Goal: Information Seeking & Learning: Check status

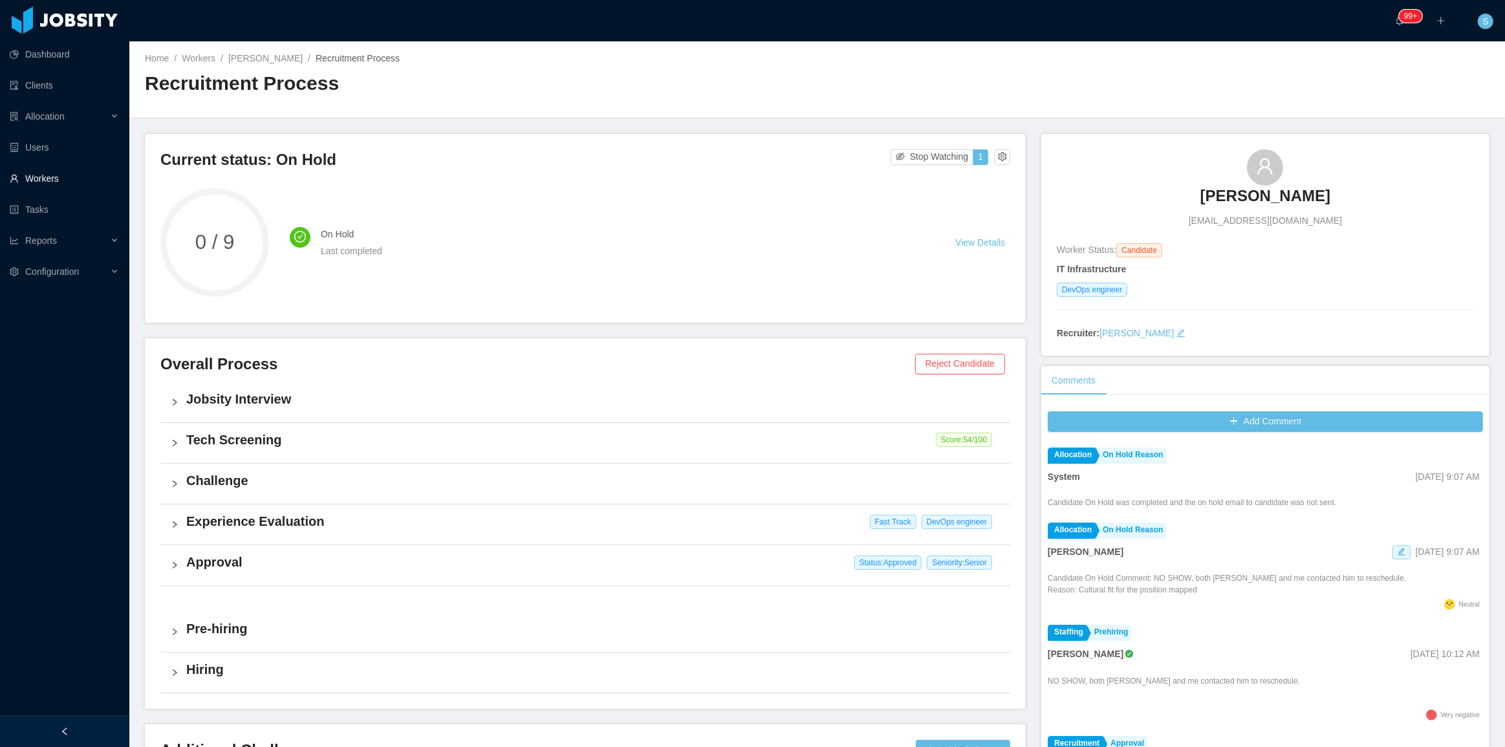
click at [56, 187] on link "Workers" at bounding box center [64, 179] width 109 height 26
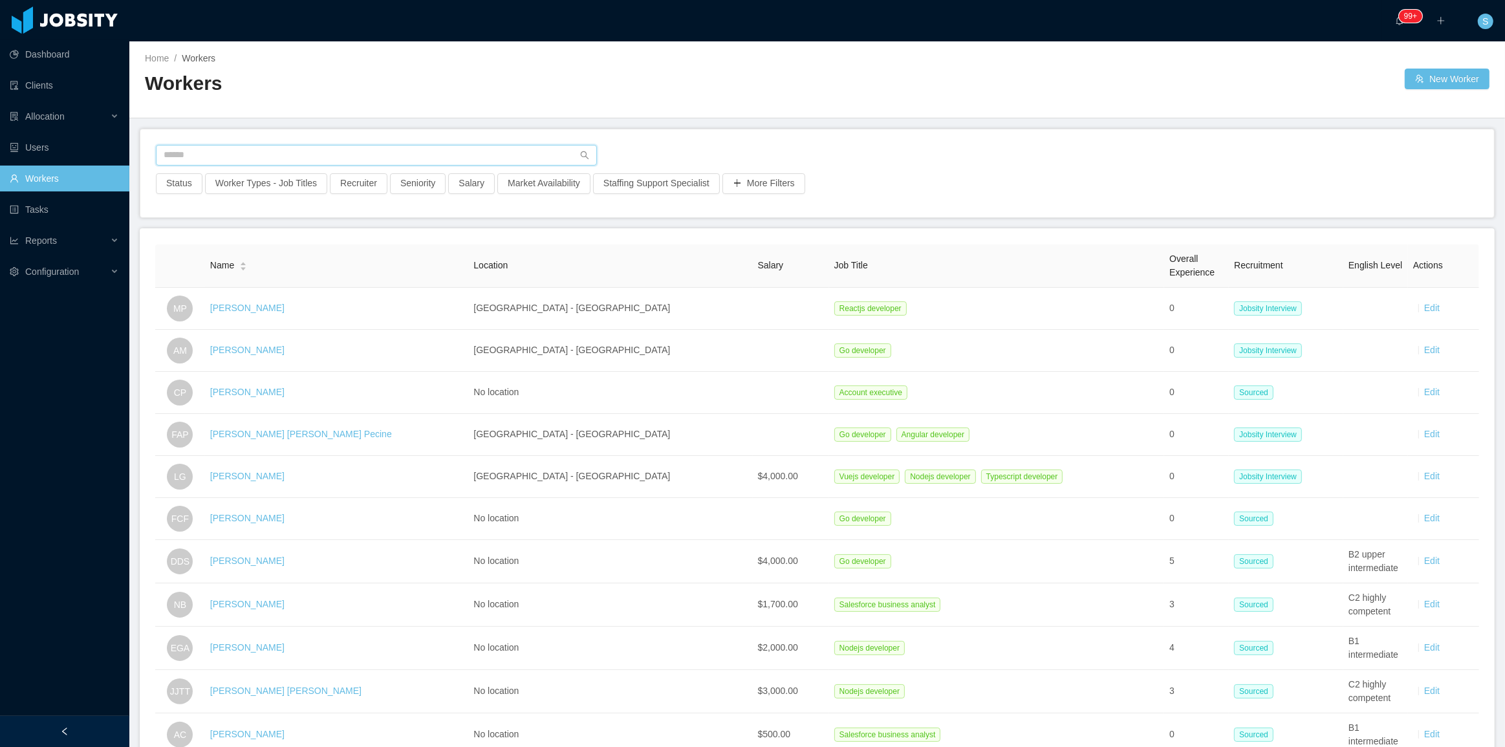
click at [398, 154] on input "text" at bounding box center [376, 155] width 441 height 21
paste input "**********"
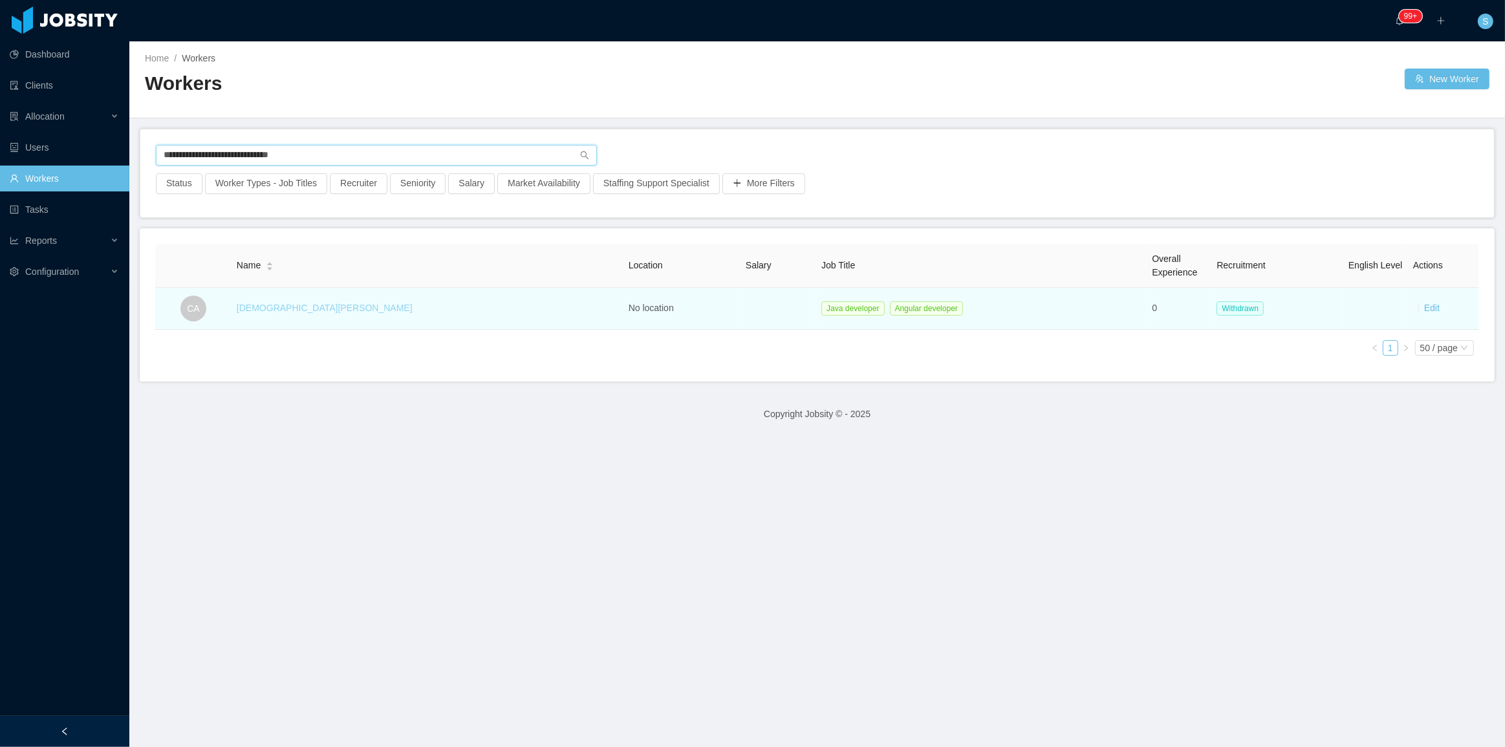
type input "**********"
click at [310, 303] on link "Cristiano Almeida" at bounding box center [325, 308] width 176 height 10
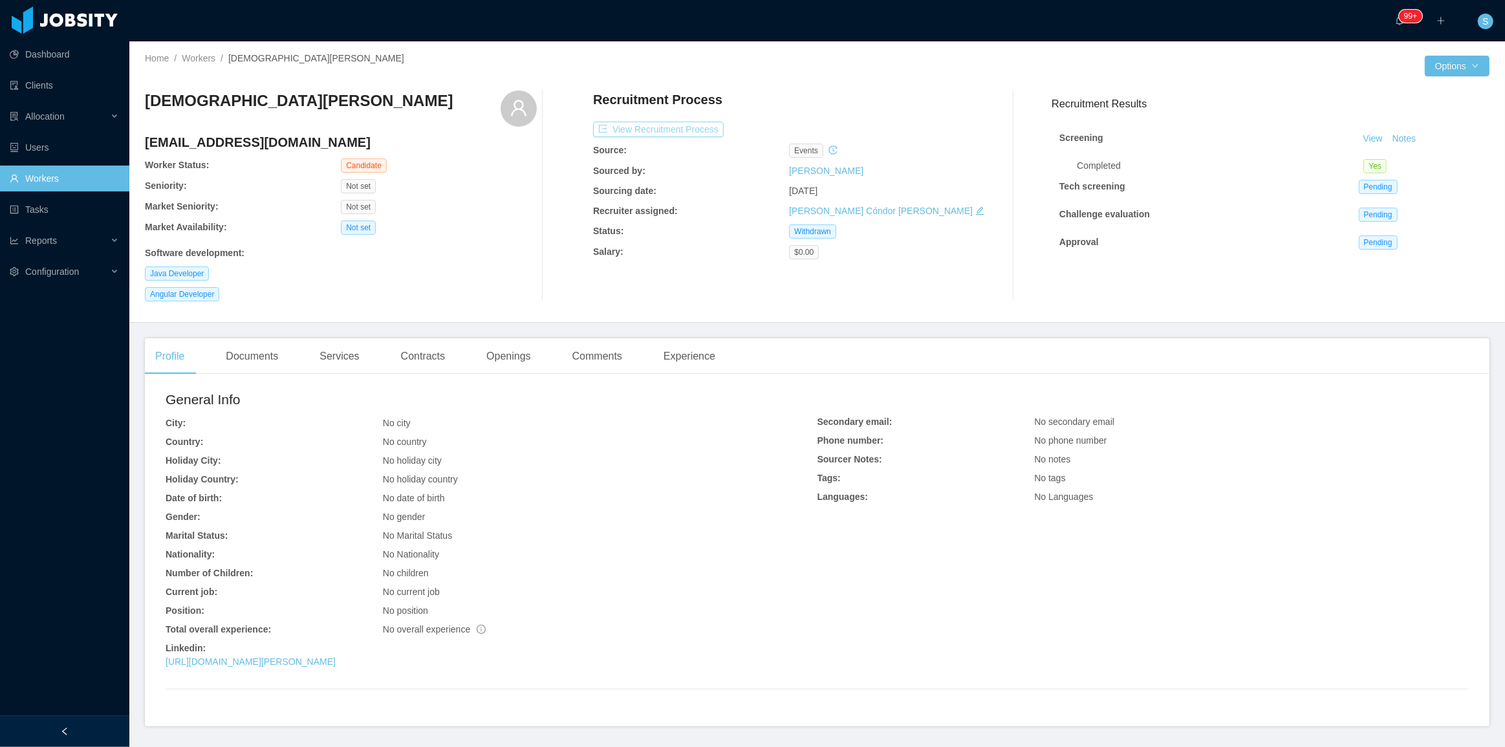
click at [687, 129] on button "View Recruitment Process" at bounding box center [658, 130] width 131 height 16
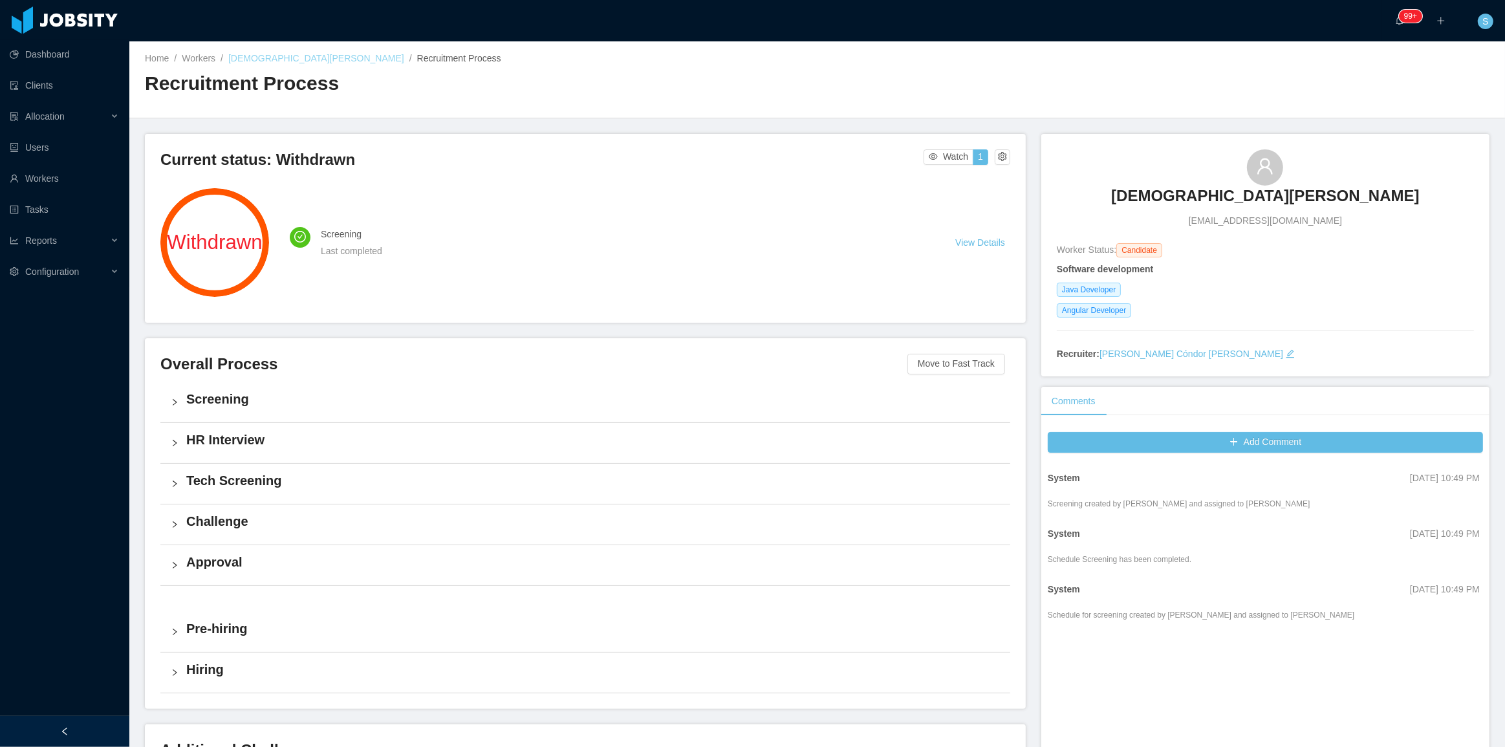
click at [295, 57] on link "Cristiano Almeida" at bounding box center [316, 58] width 176 height 10
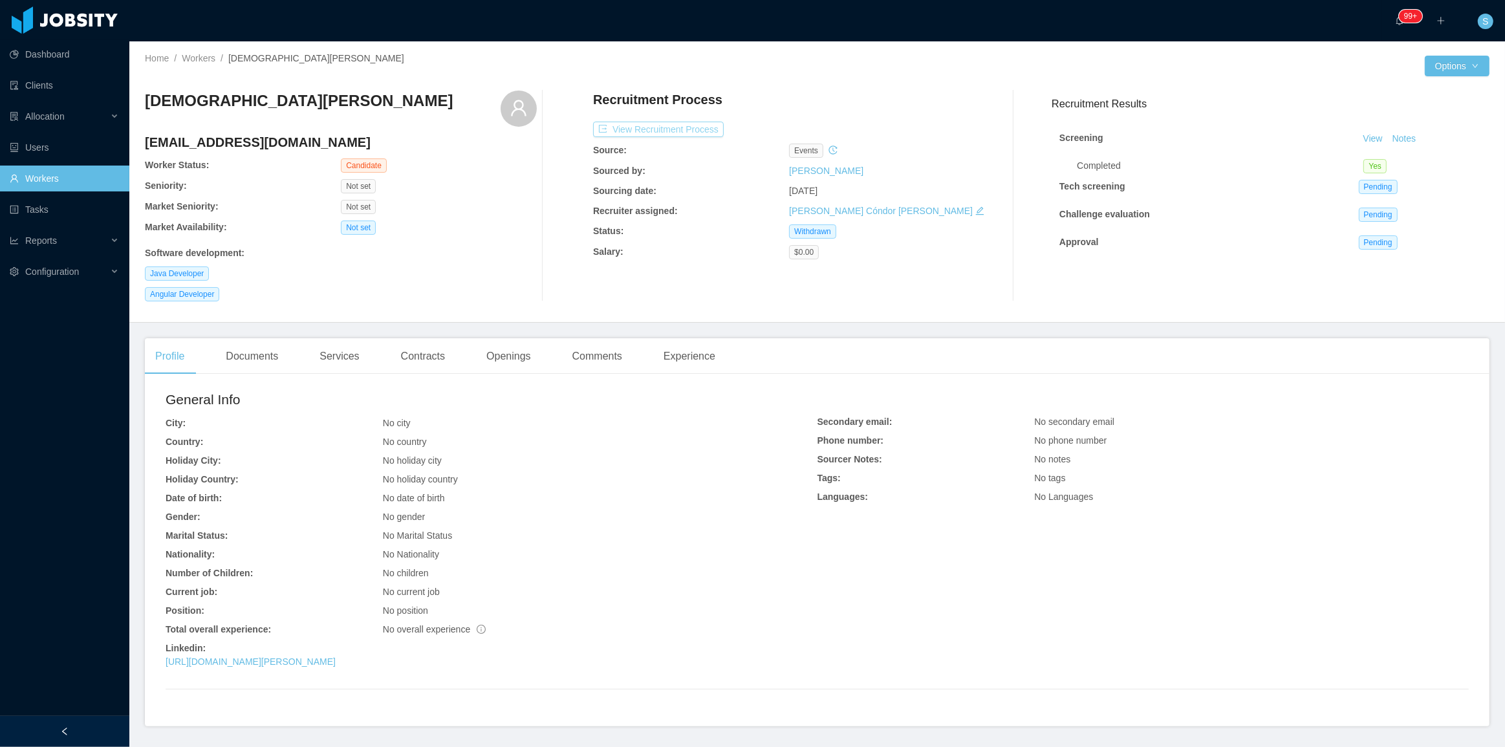
click at [678, 127] on button "View Recruitment Process" at bounding box center [658, 130] width 131 height 16
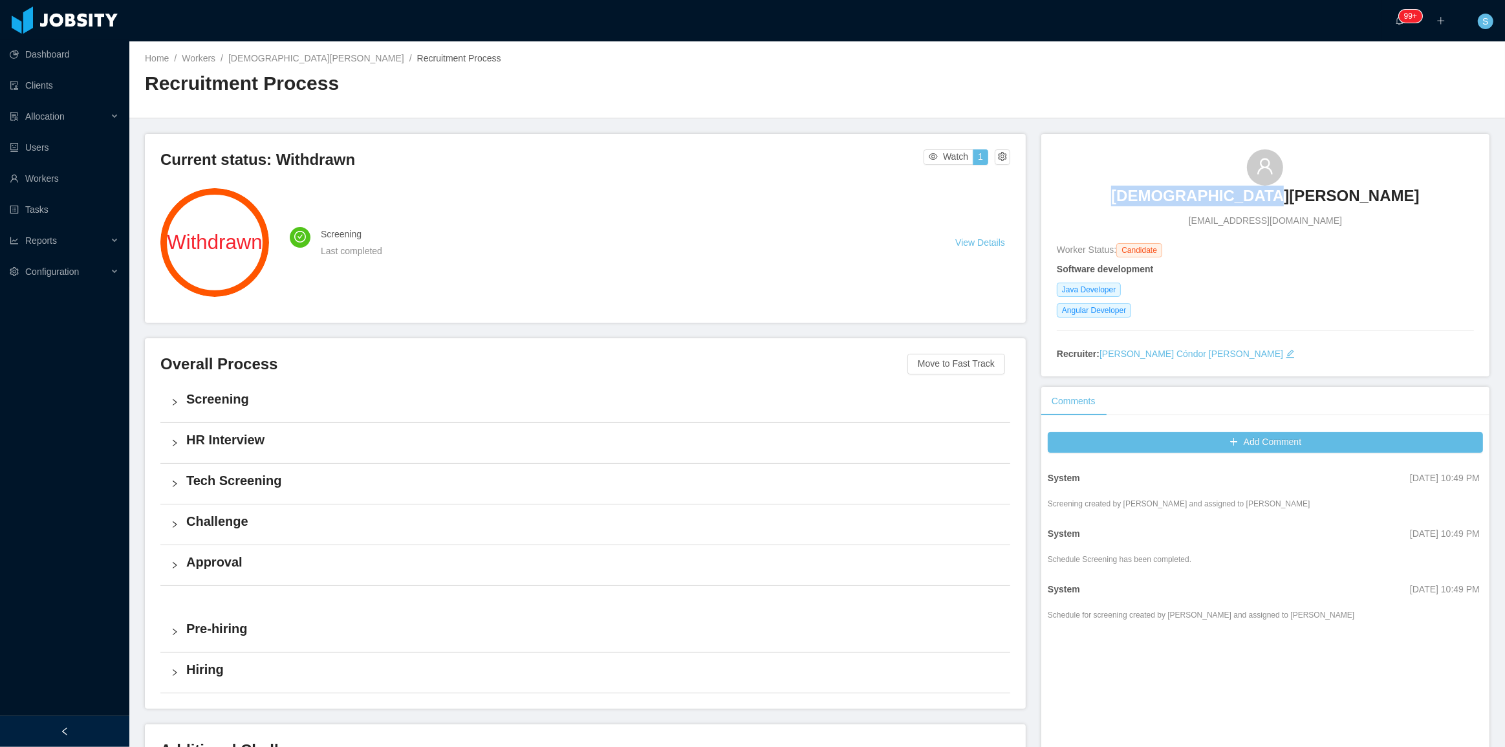
copy h3 "Cristiano Almeida"
drag, startPoint x: 1158, startPoint y: 165, endPoint x: 1370, endPoint y: 175, distance: 212.3
click at [1370, 175] on div "Cristiano Almeida cristiano_de_almeida@hotmail.com" at bounding box center [1265, 188] width 417 height 78
